Goal: Task Accomplishment & Management: Use online tool/utility

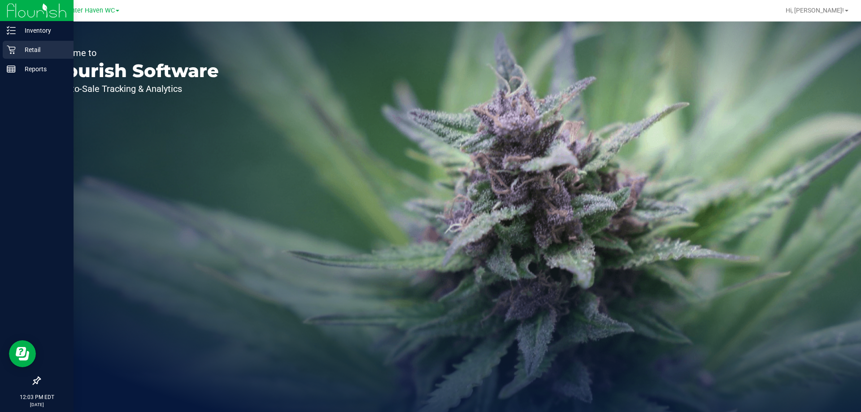
click at [26, 47] on p "Retail" at bounding box center [43, 49] width 54 height 11
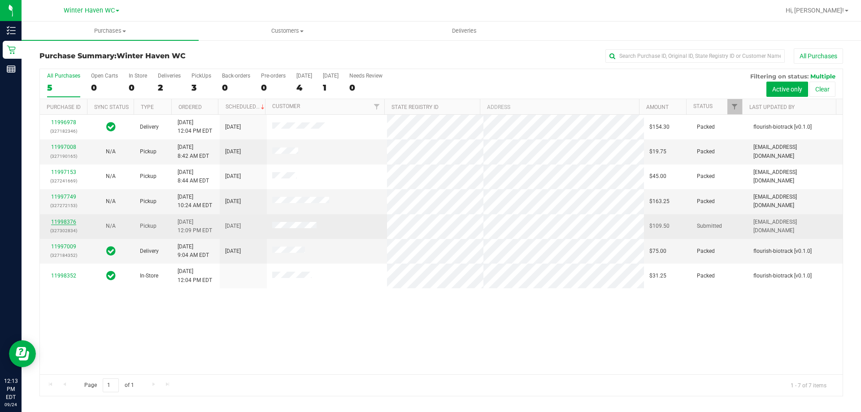
click at [61, 219] on link "11998376" at bounding box center [63, 222] width 25 height 6
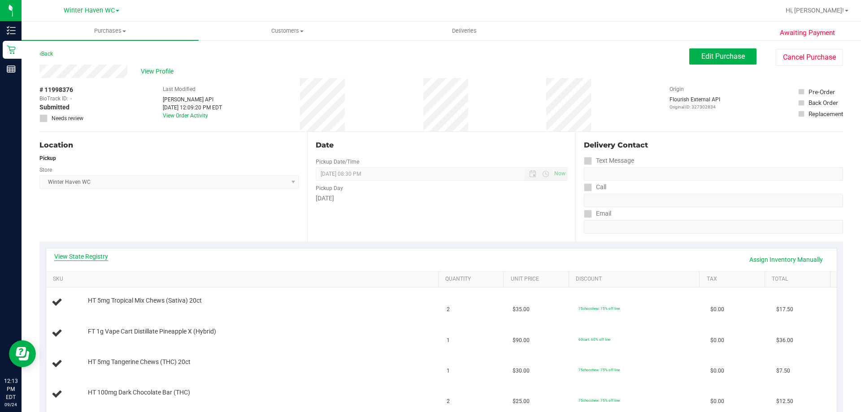
click at [61, 254] on link "View State Registry" at bounding box center [81, 256] width 54 height 9
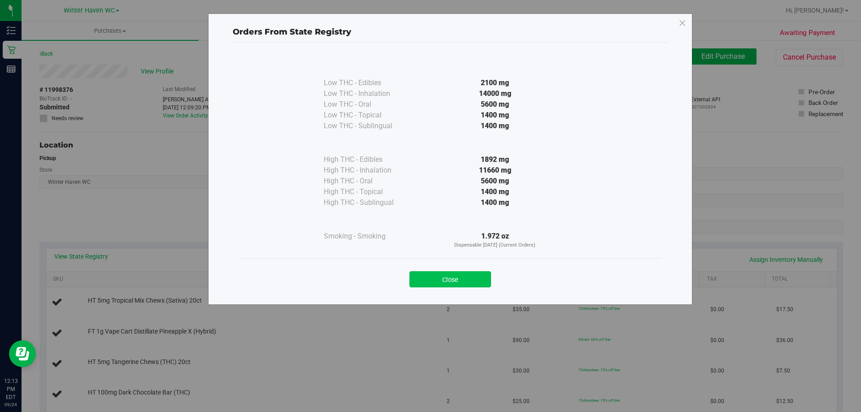
click at [457, 275] on button "Close" at bounding box center [450, 279] width 82 height 16
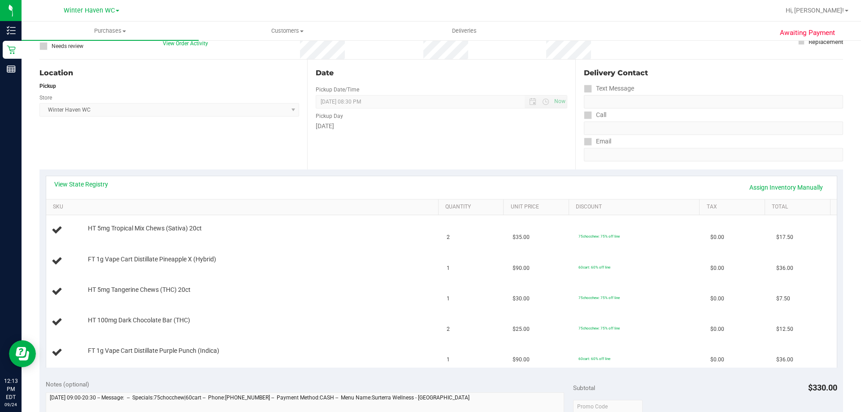
scroll to position [90, 0]
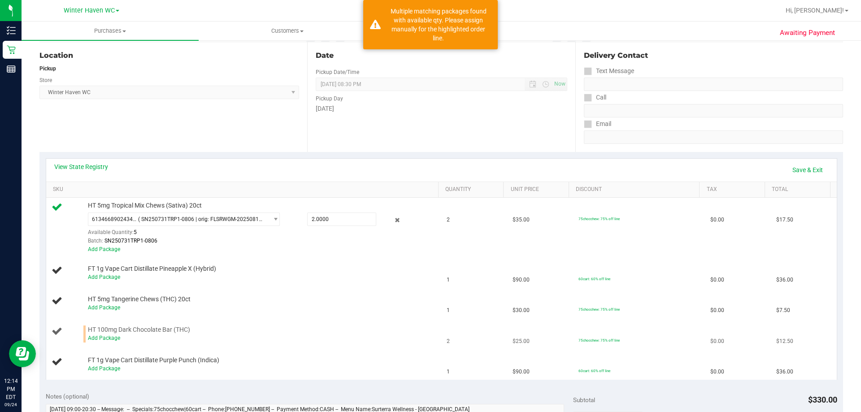
click at [105, 341] on div "Add Package" at bounding box center [261, 338] width 346 height 9
click at [104, 337] on link "Add Package" at bounding box center [104, 338] width 32 height 6
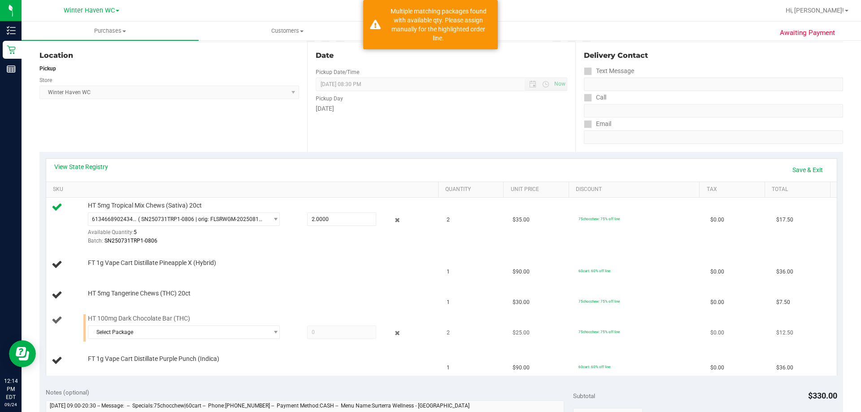
click at [133, 339] on div "Select Package 2214947860595872 6568612476869425" at bounding box center [261, 334] width 346 height 16
click at [131, 327] on span "Select Package" at bounding box center [178, 332] width 180 height 13
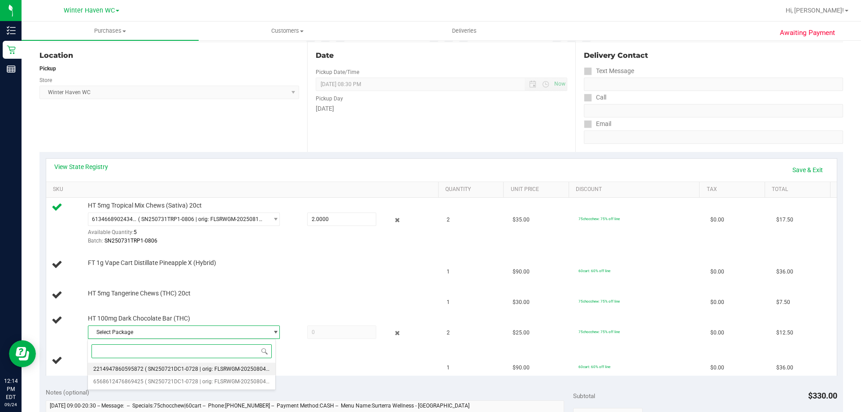
click at [141, 371] on span "2214947860595872" at bounding box center [118, 369] width 50 height 6
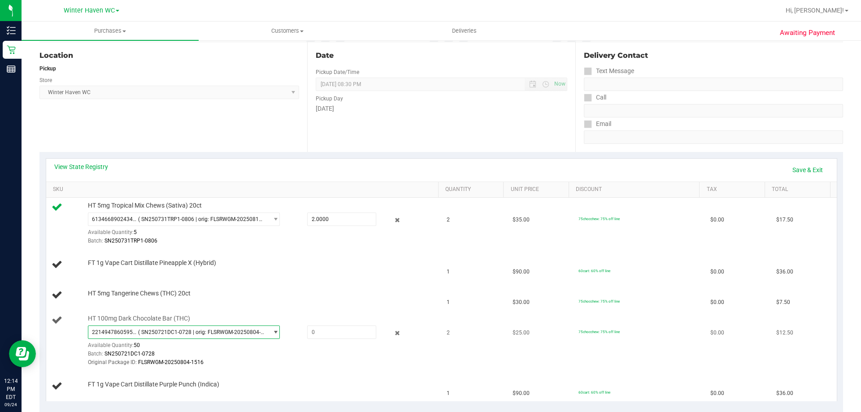
click at [201, 334] on span "( SN250721DC1-0728 | orig: FLSRWGM-20250804-1516 )" at bounding box center [201, 332] width 126 height 6
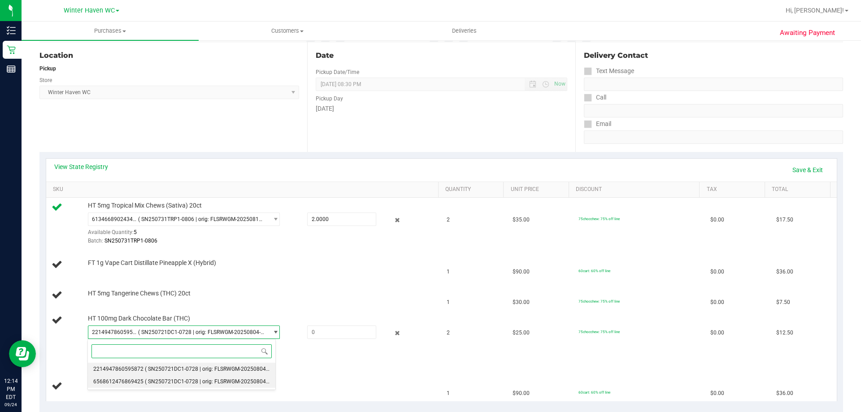
click at [171, 379] on span "( SN250721DC1-0728 | orig: FLSRWGM-20250804-1527 )" at bounding box center [214, 382] width 138 height 6
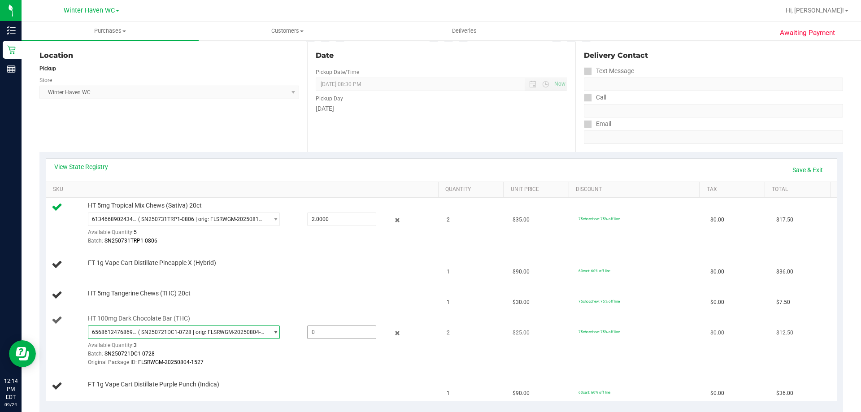
click at [325, 334] on span at bounding box center [341, 332] width 69 height 13
type input "2"
type input "2.0000"
click at [794, 170] on link "Save & Exit" at bounding box center [808, 169] width 42 height 15
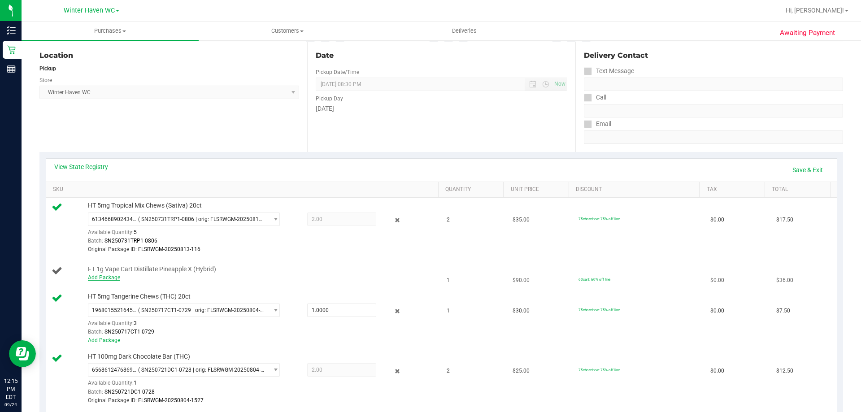
click at [96, 275] on link "Add Package" at bounding box center [104, 277] width 32 height 6
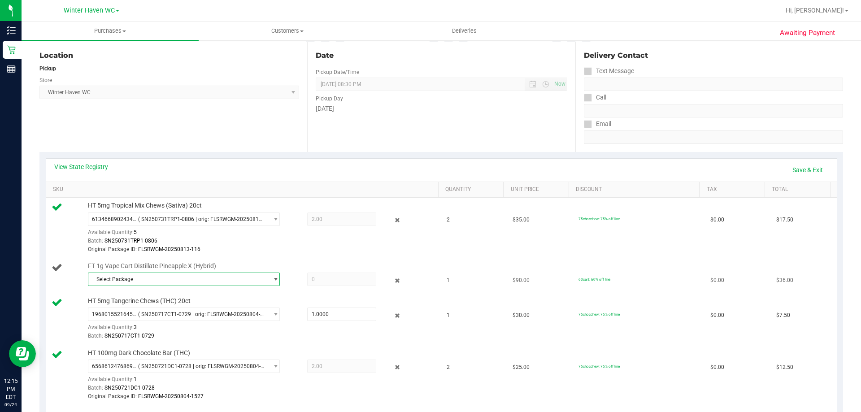
click at [107, 279] on span "Select Package" at bounding box center [178, 279] width 180 height 13
drag, startPoint x: 118, startPoint y: 317, endPoint x: 231, endPoint y: 299, distance: 114.9
click at [122, 318] on span "8401199138317257" at bounding box center [118, 317] width 50 height 6
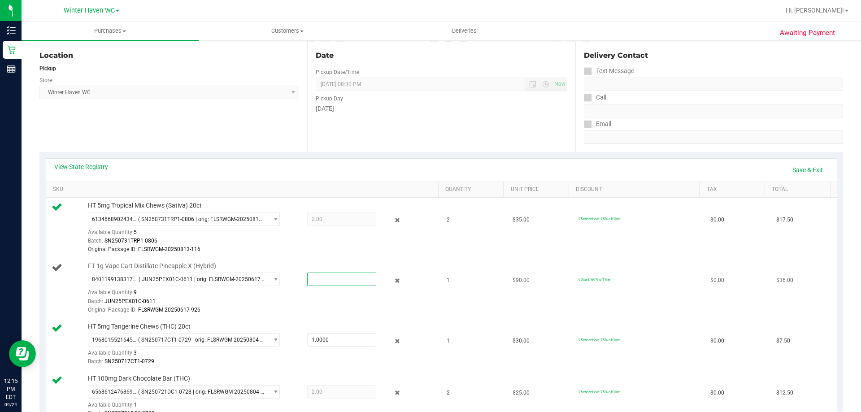
click at [331, 279] on span at bounding box center [341, 279] width 69 height 13
type input "1"
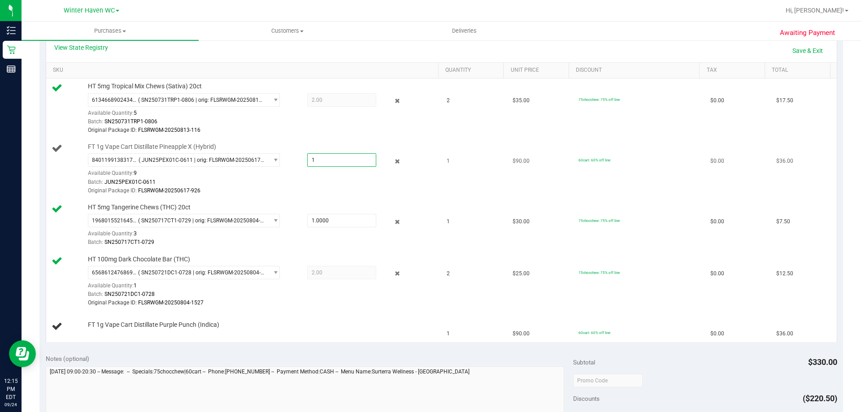
scroll to position [224, 0]
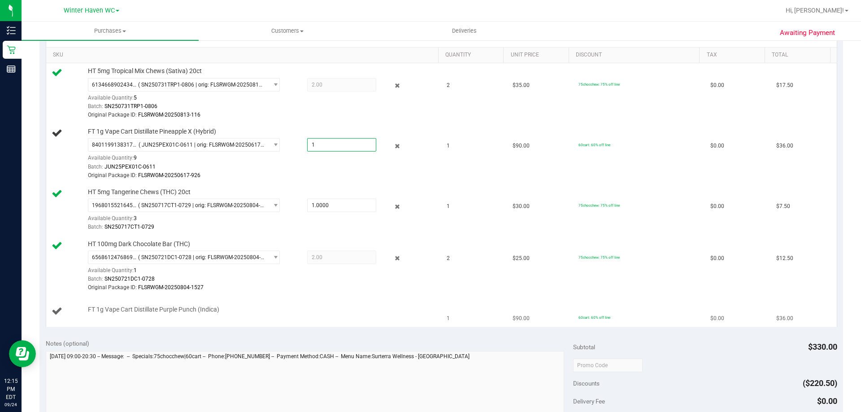
type input "1.0000"
click at [178, 312] on span "FT 1g Vape Cart Distillate Purple Punch (Indica)" at bounding box center [153, 309] width 131 height 9
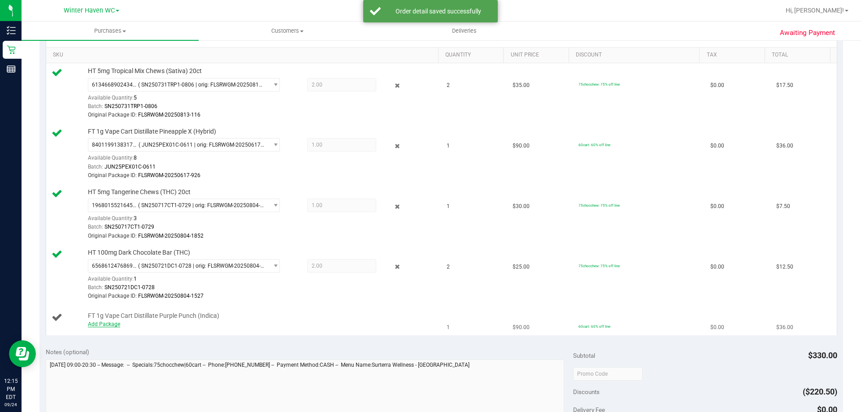
click at [112, 324] on link "Add Package" at bounding box center [104, 324] width 32 height 6
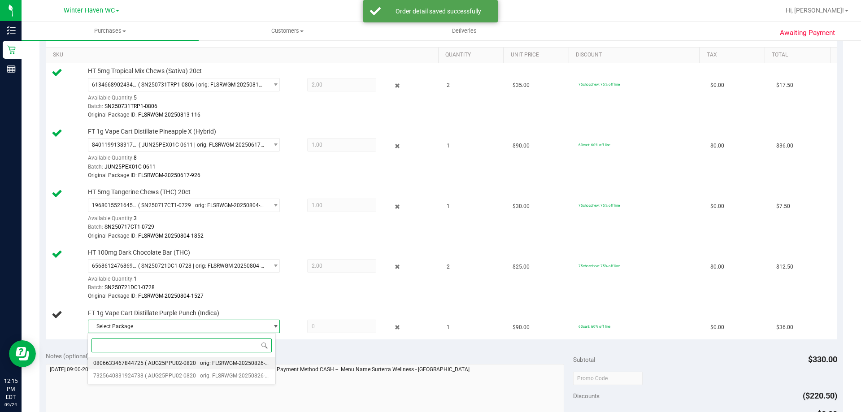
click at [141, 360] on li "0806633467844725 ( AUG25PPU02-0820 | orig: FLSRWGM-20250826-659 )" at bounding box center [181, 363] width 187 height 13
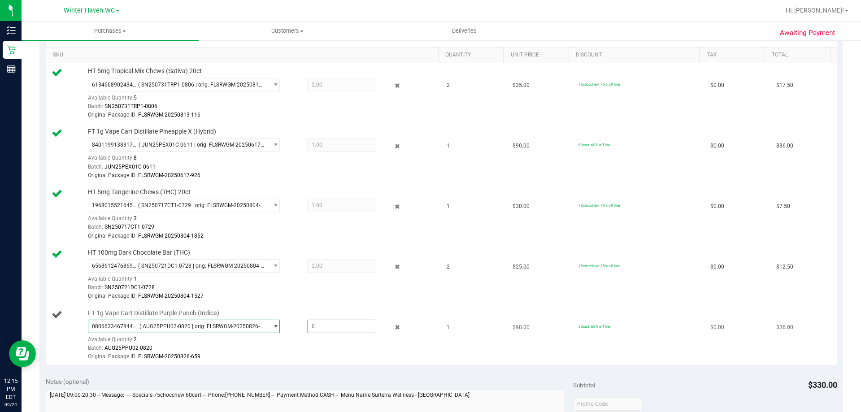
click at [336, 327] on span at bounding box center [341, 326] width 69 height 13
type input "1"
type input "1.0000"
click at [836, 299] on div "Awaiting Payment Back Edit Purchase Cancel Purchase View Profile # 11998376 Bio…" at bounding box center [442, 287] width 840 height 945
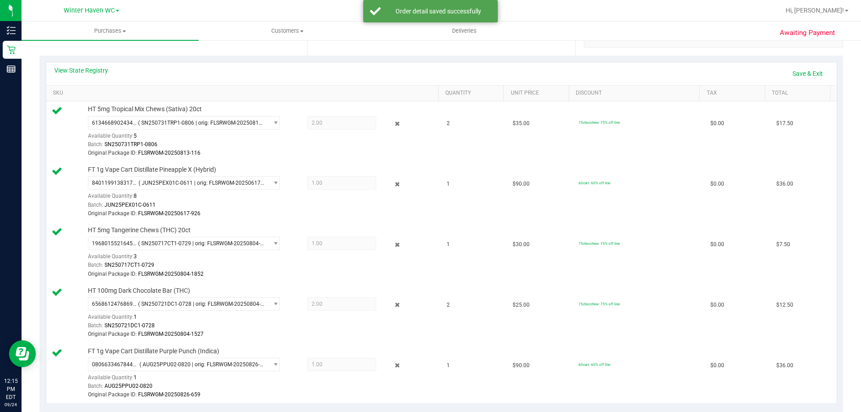
scroll to position [90, 0]
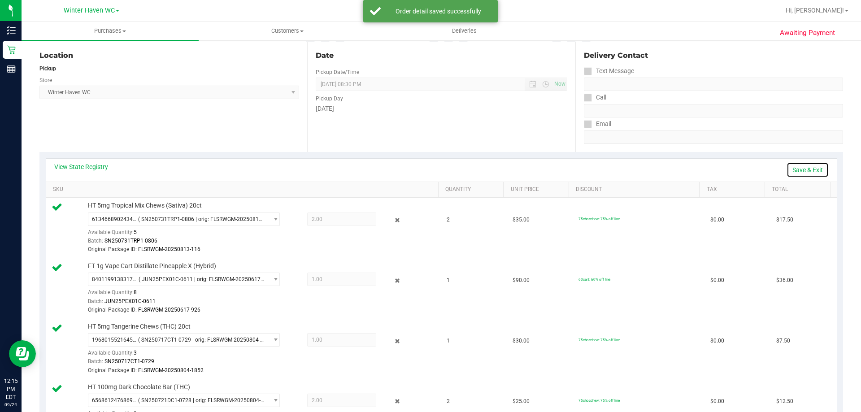
click at [793, 173] on link "Save & Exit" at bounding box center [808, 169] width 42 height 15
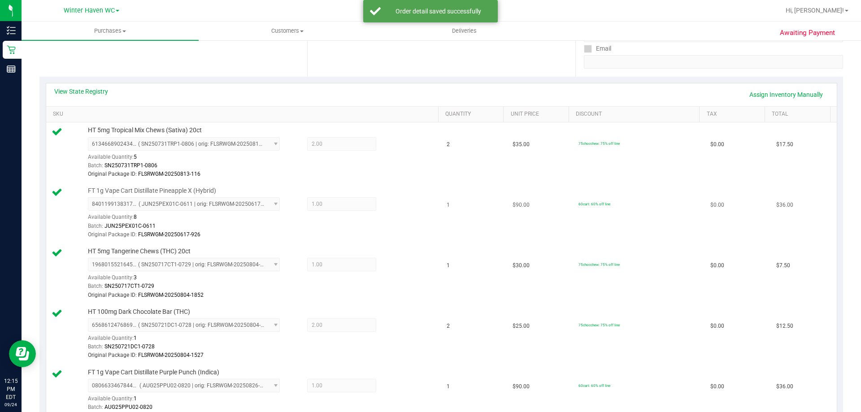
scroll to position [359, 0]
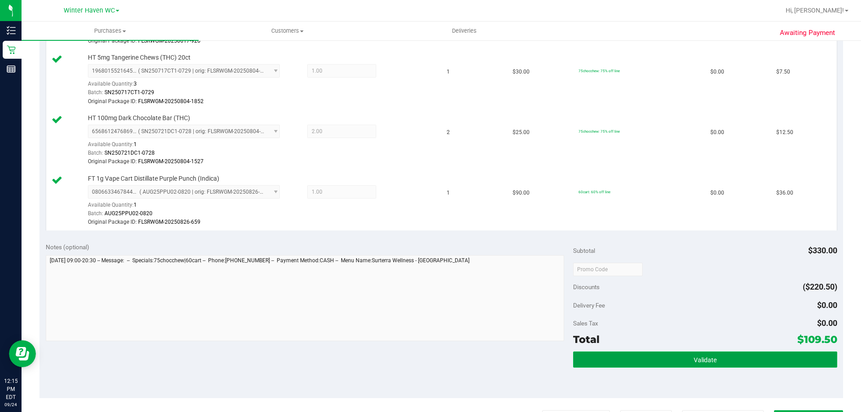
click at [667, 360] on button "Validate" at bounding box center [705, 360] width 264 height 16
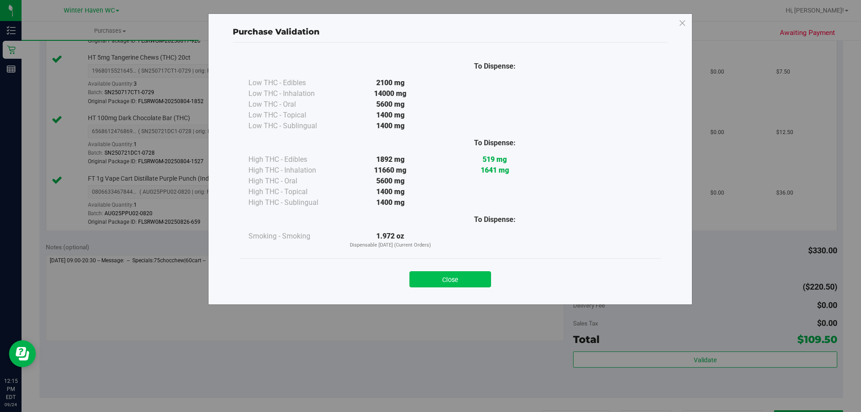
click at [456, 277] on button "Close" at bounding box center [450, 279] width 82 height 16
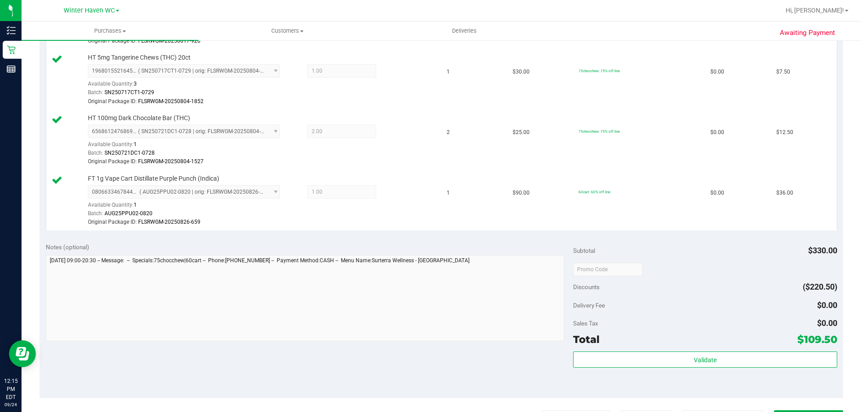
scroll to position [572, 0]
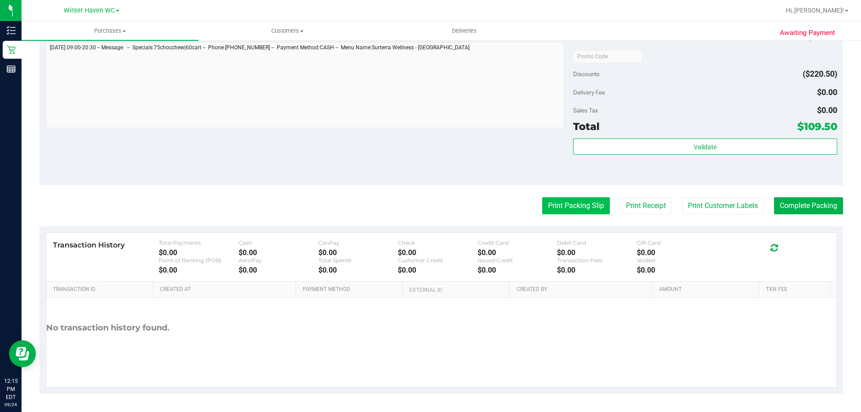
click at [554, 207] on button "Print Packing Slip" at bounding box center [576, 205] width 68 height 17
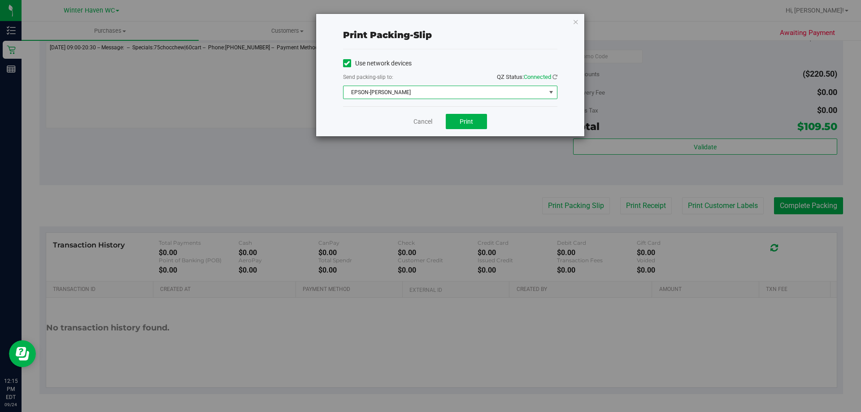
click at [440, 90] on span "EPSON-[PERSON_NAME]" at bounding box center [445, 92] width 202 height 13
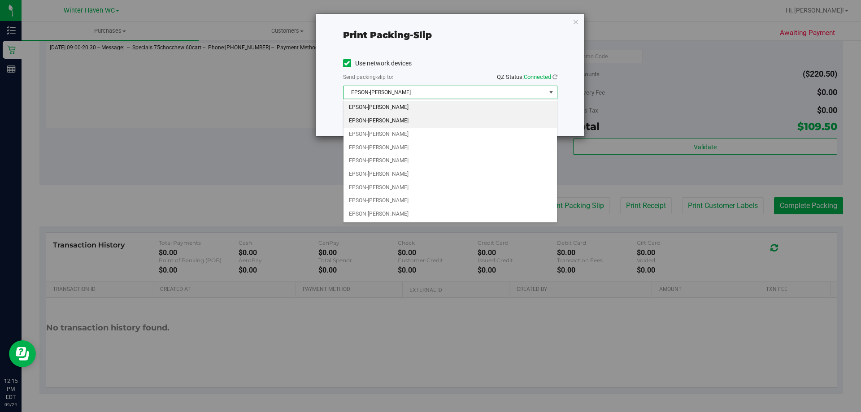
click at [401, 120] on li "EPSON-[PERSON_NAME]" at bounding box center [450, 120] width 213 height 13
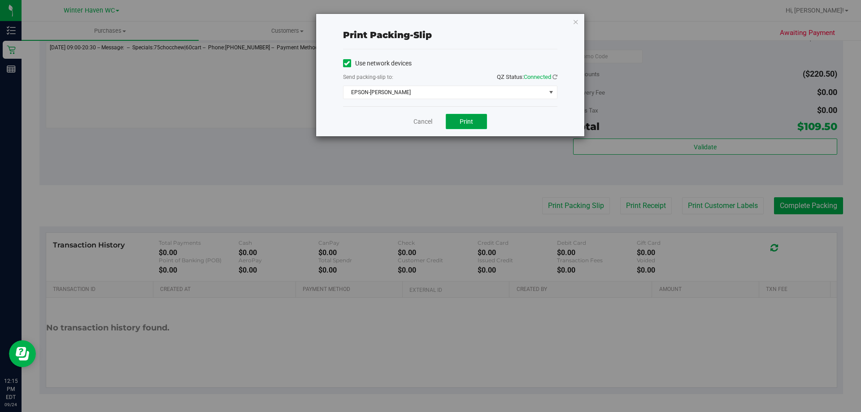
click at [460, 119] on span "Print" at bounding box center [466, 121] width 13 height 7
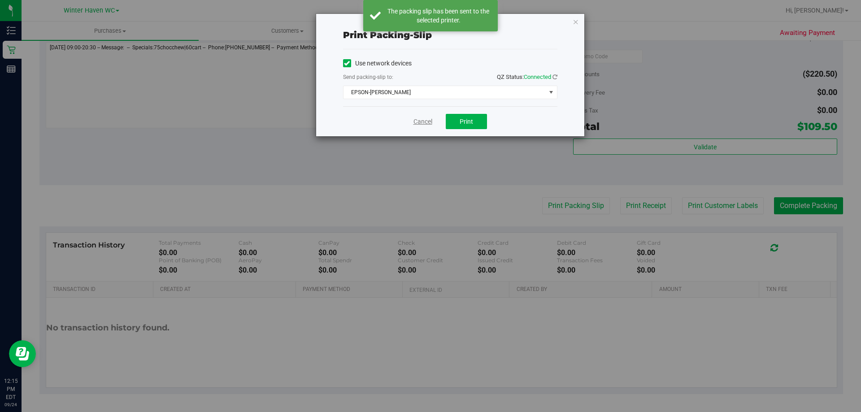
click at [423, 120] on link "Cancel" at bounding box center [423, 121] width 19 height 9
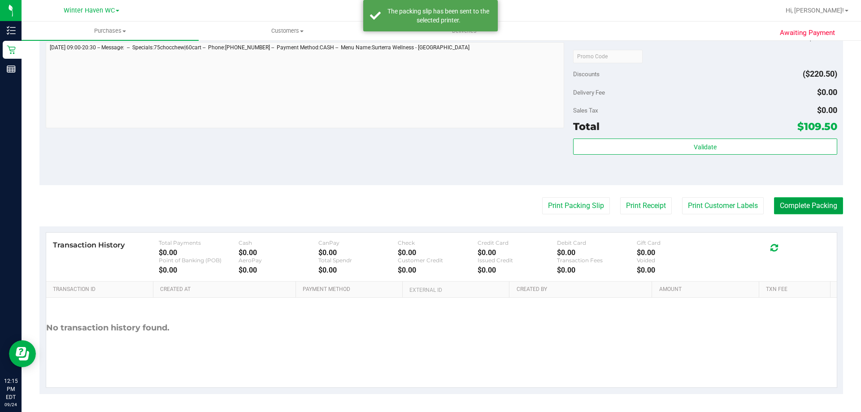
click at [797, 200] on button "Complete Packing" at bounding box center [808, 205] width 69 height 17
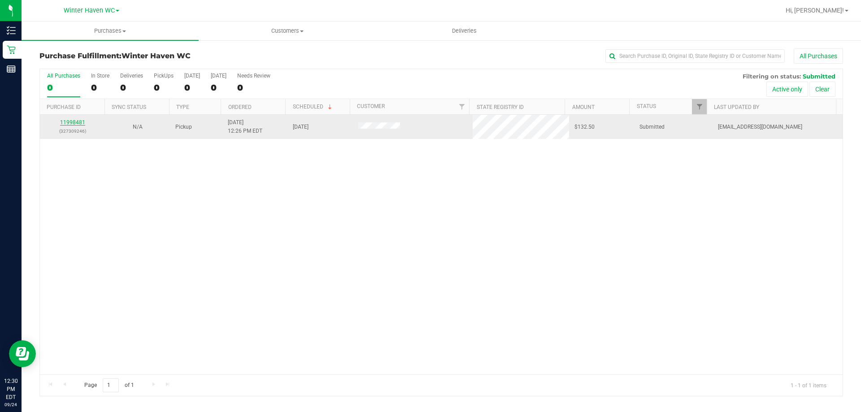
click at [71, 122] on link "11998481" at bounding box center [72, 122] width 25 height 6
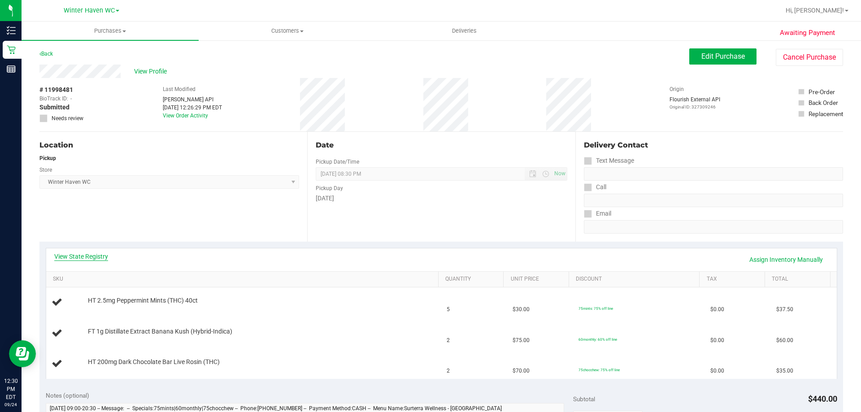
click at [78, 257] on link "View State Registry" at bounding box center [81, 256] width 54 height 9
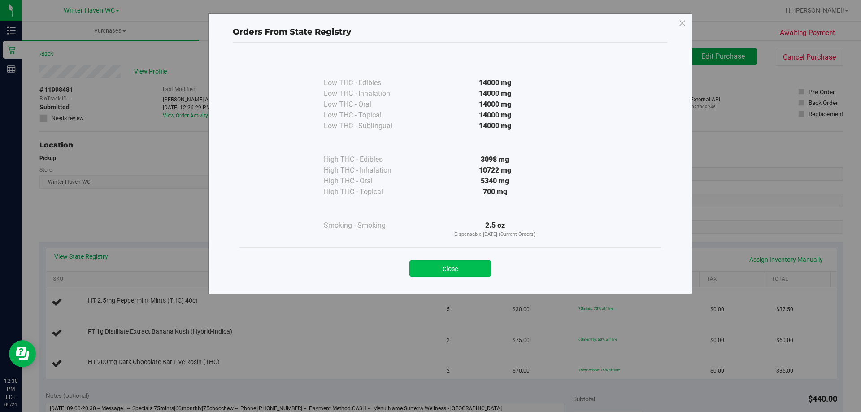
click at [449, 270] on button "Close" at bounding box center [450, 269] width 82 height 16
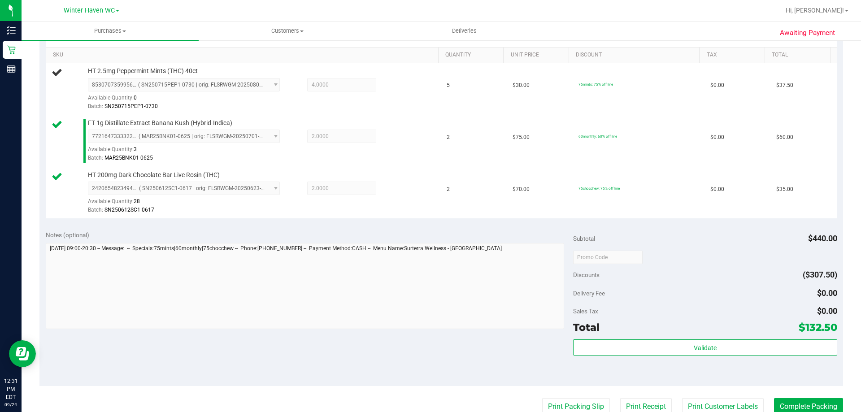
scroll to position [314, 0]
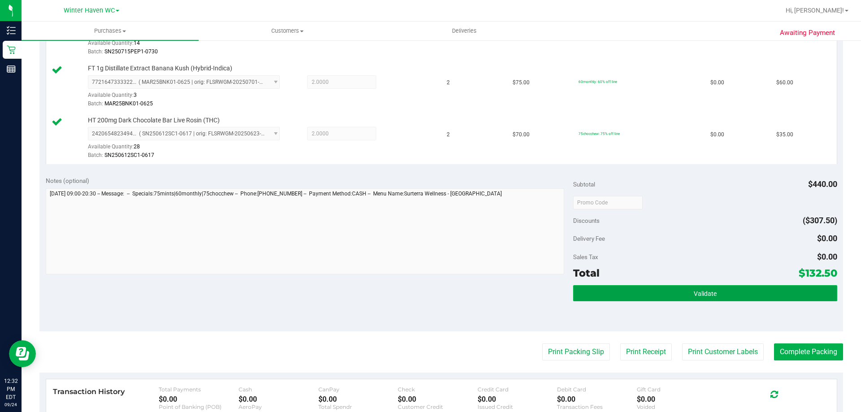
click at [775, 293] on button "Validate" at bounding box center [705, 293] width 264 height 16
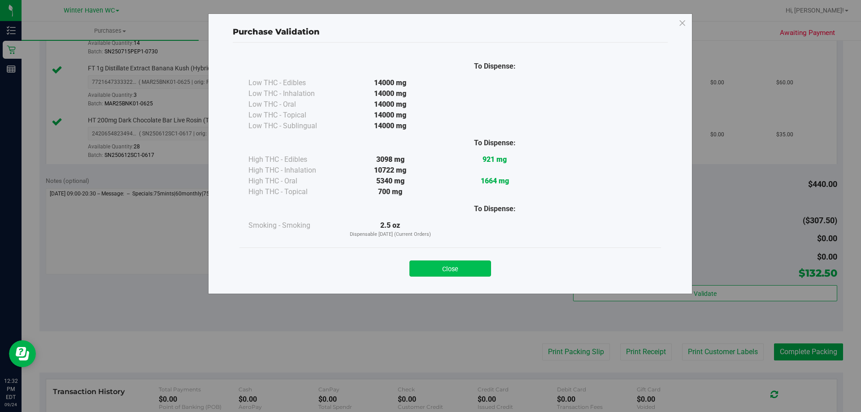
click at [478, 269] on button "Close" at bounding box center [450, 269] width 82 height 16
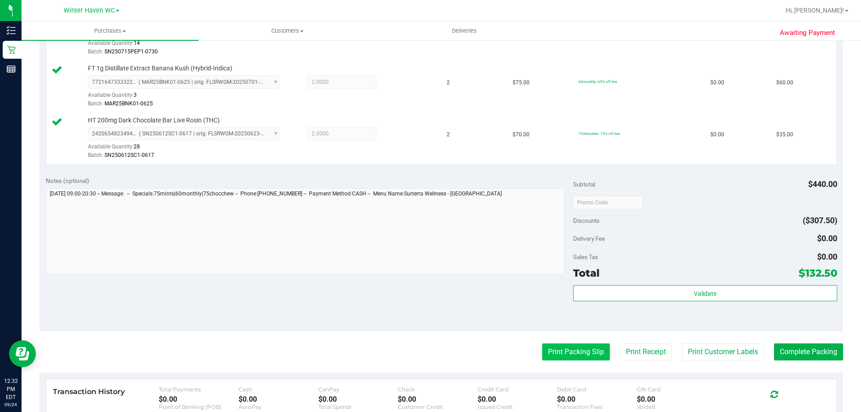
click at [569, 357] on button "Print Packing Slip" at bounding box center [576, 352] width 68 height 17
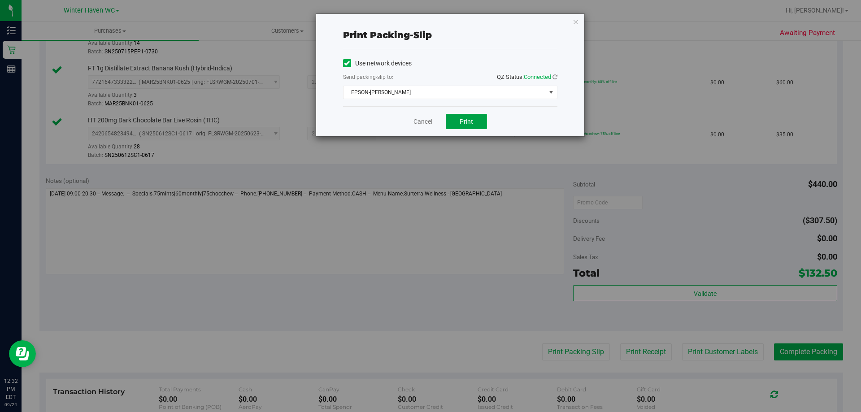
click at [474, 117] on button "Print" at bounding box center [466, 121] width 41 height 15
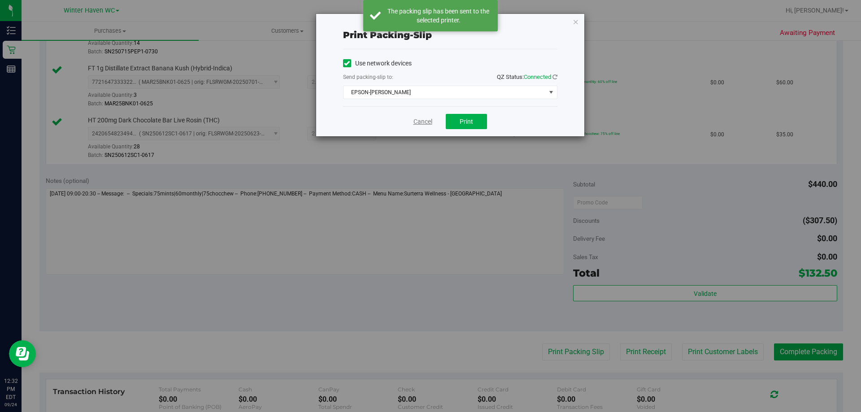
click at [426, 120] on link "Cancel" at bounding box center [423, 121] width 19 height 9
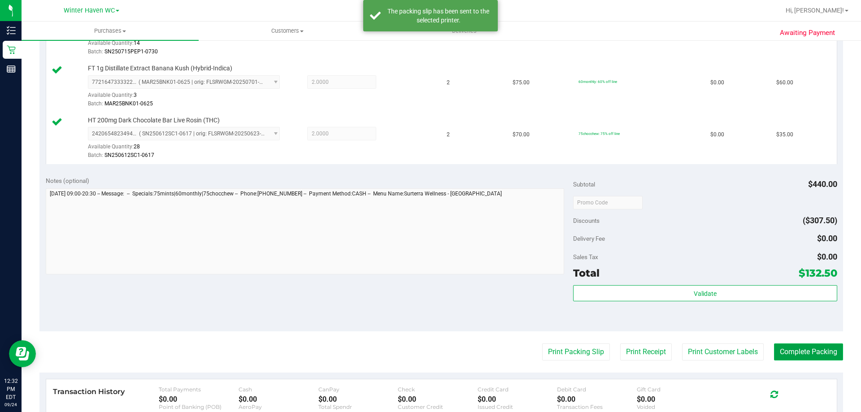
click at [807, 349] on button "Complete Packing" at bounding box center [808, 352] width 69 height 17
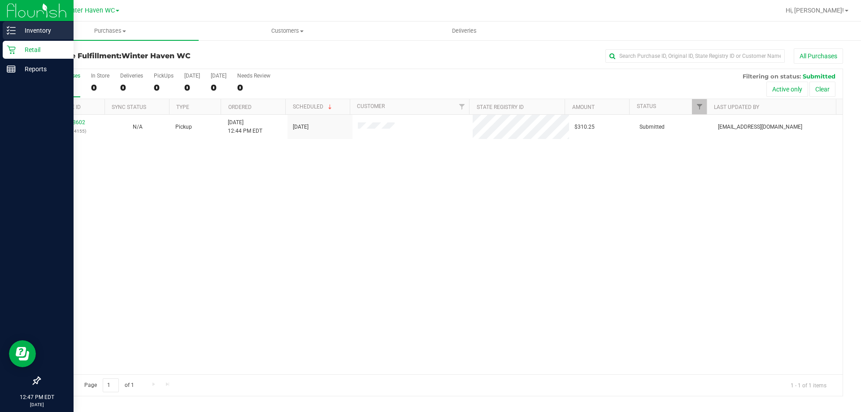
click at [42, 30] on p "Inventory" at bounding box center [43, 30] width 54 height 11
click at [30, 29] on p "Inventory" at bounding box center [43, 30] width 54 height 11
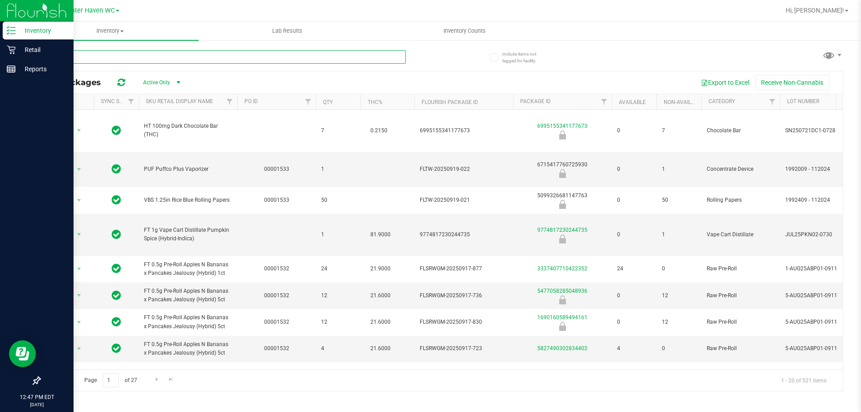
click at [68, 57] on input "text" at bounding box center [222, 56] width 366 height 13
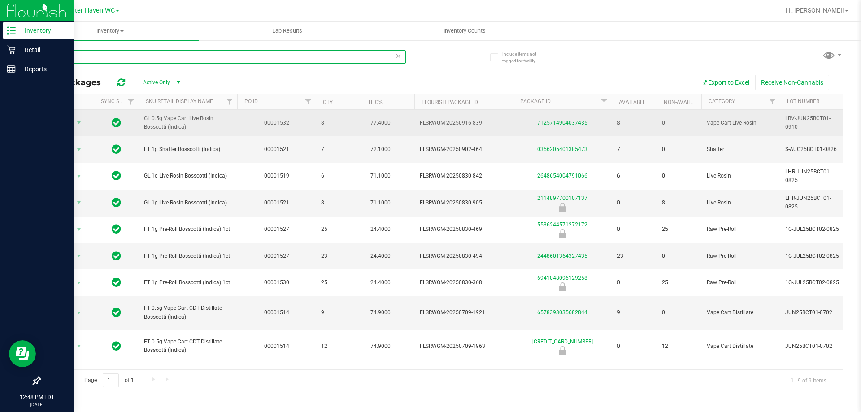
type input "boss"
click at [579, 120] on link "7125714904037435" at bounding box center [562, 123] width 50 height 6
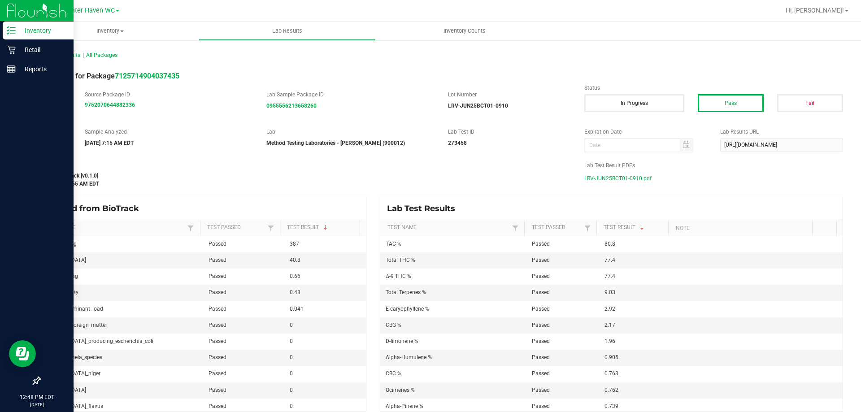
click at [605, 178] on span "LRV-JUN25BCT01-0910.pdf" at bounding box center [617, 178] width 67 height 13
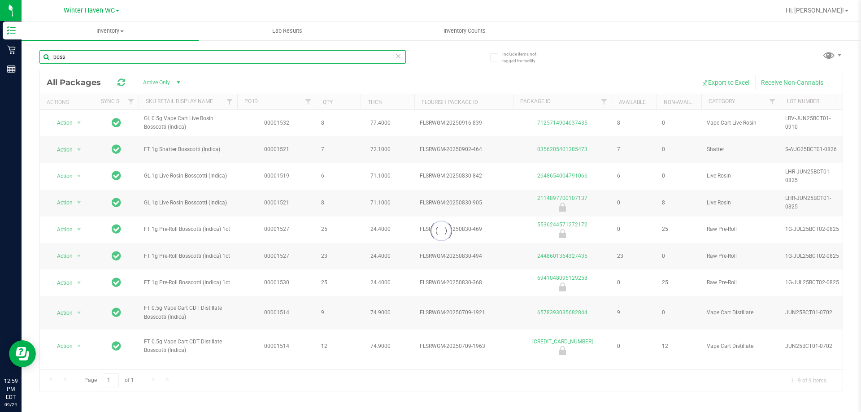
drag, startPoint x: 72, startPoint y: 59, endPoint x: 35, endPoint y: 58, distance: 37.7
click at [35, 58] on div "Include items not tagged for facility boss Loading... All Packages Active Only …" at bounding box center [442, 176] width 840 height 274
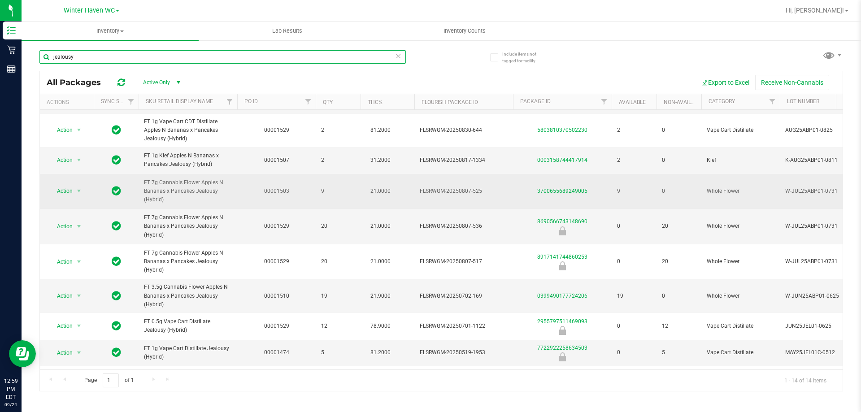
scroll to position [154, 0]
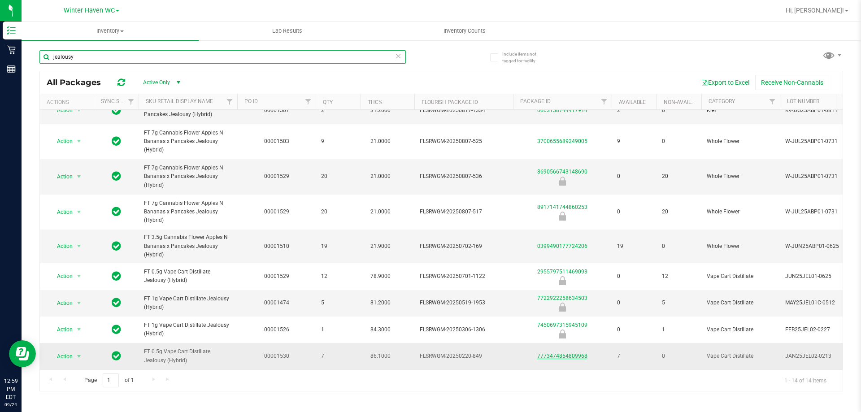
type input "jealousy"
click at [574, 353] on link "7773474854809968" at bounding box center [562, 356] width 50 height 6
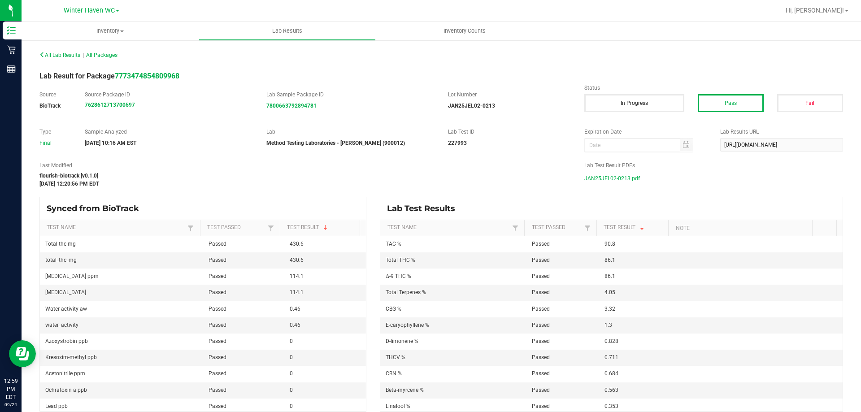
click at [616, 178] on span "JAN25JEL02-0213.pdf" at bounding box center [612, 178] width 56 height 13
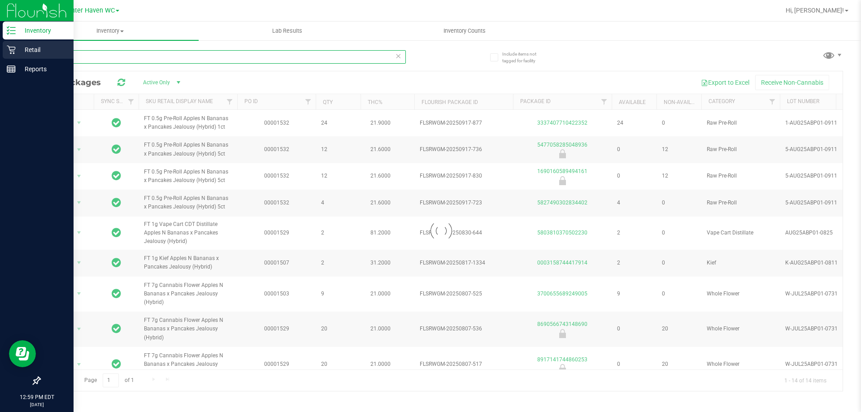
drag, startPoint x: 87, startPoint y: 58, endPoint x: 0, endPoint y: 58, distance: 86.6
click at [0, 58] on div "Inventory Retail Reports 12:59 PM EDT [DATE] 09/24 Winter Haven WC Hi, [PERSON_…" at bounding box center [430, 206] width 861 height 412
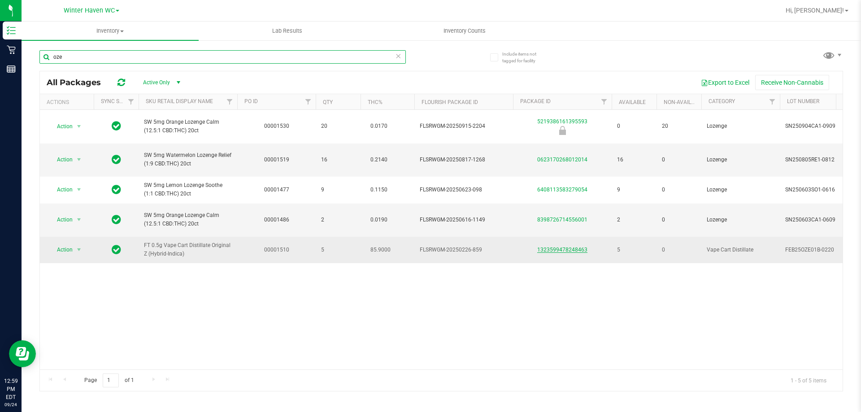
type input "oze"
click at [577, 253] on link "1323599478248463" at bounding box center [562, 250] width 50 height 6
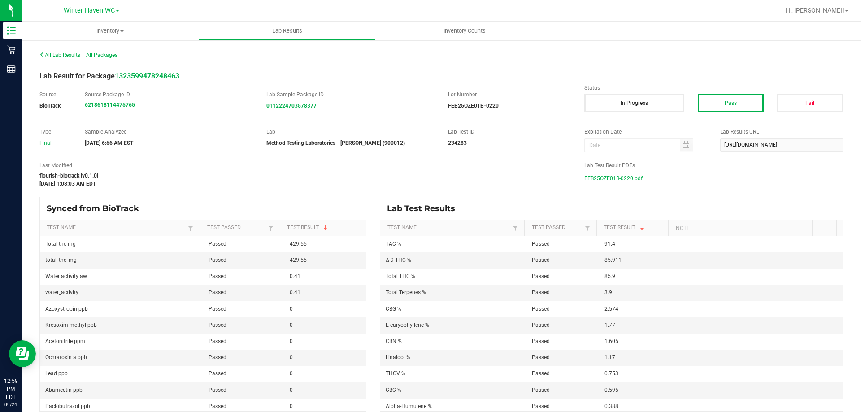
click at [616, 181] on span "FEB25OZE01B-0220.pdf" at bounding box center [613, 178] width 58 height 13
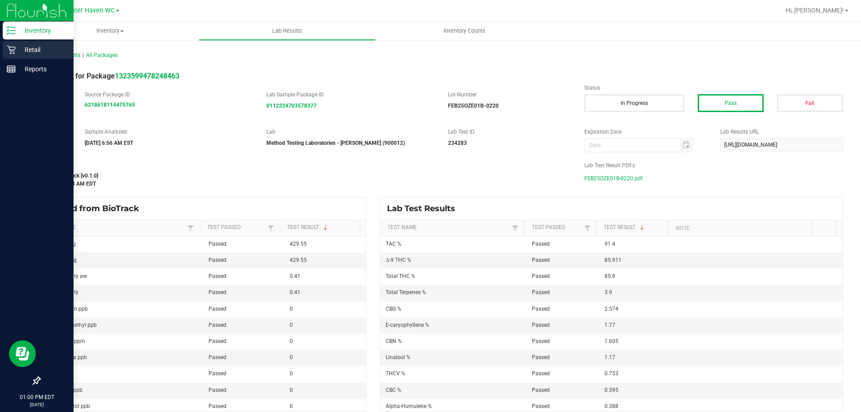
click at [35, 48] on p "Retail" at bounding box center [43, 49] width 54 height 11
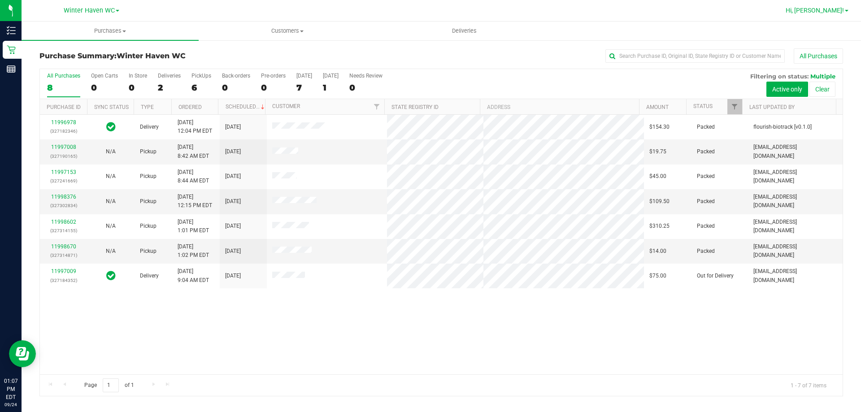
click at [822, 11] on span "Hi, [PERSON_NAME]!" at bounding box center [815, 10] width 58 height 7
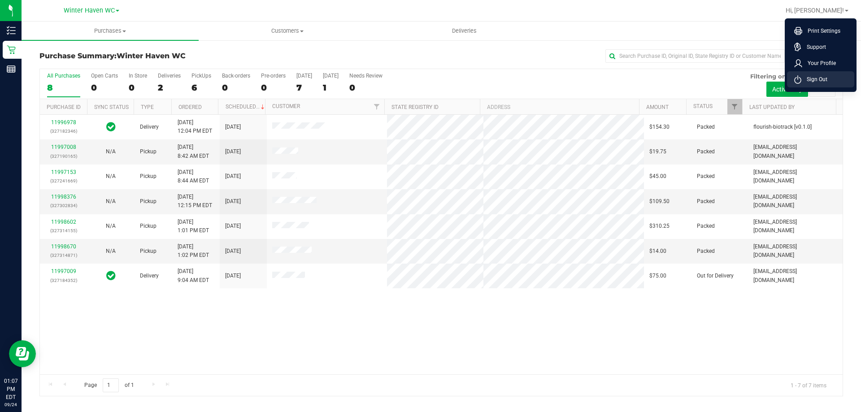
click at [814, 81] on span "Sign Out" at bounding box center [814, 79] width 26 height 9
